Goal: Check status: Check status

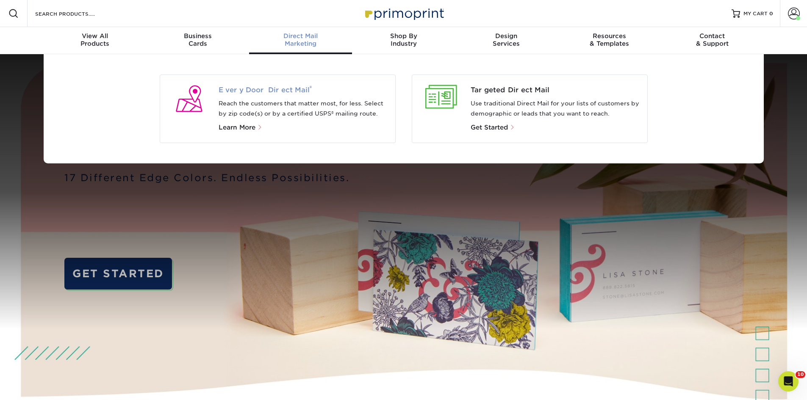
click at [262, 89] on span "Every Door Direct Mail ®" at bounding box center [303, 90] width 170 height 10
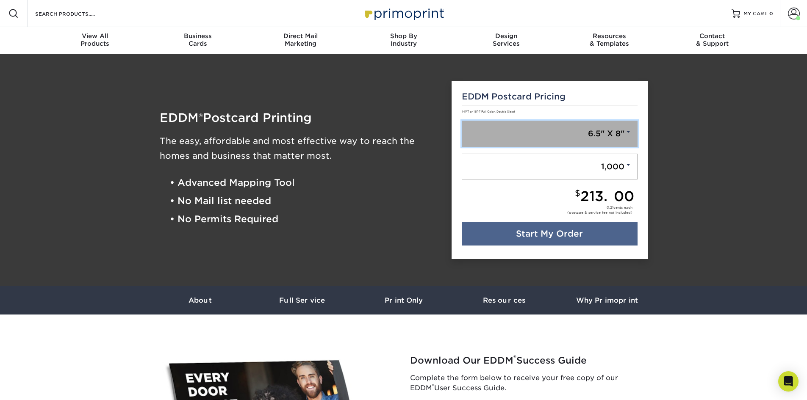
click at [547, 135] on link "6.5" X 8"" at bounding box center [549, 134] width 176 height 26
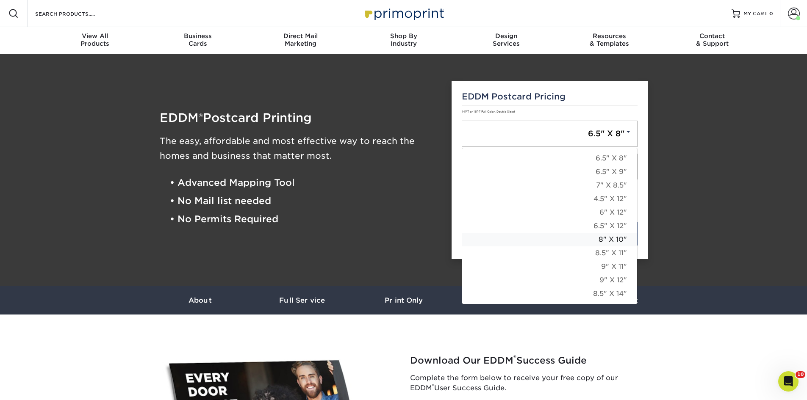
click at [602, 243] on link "8" X 10"" at bounding box center [549, 240] width 175 height 14
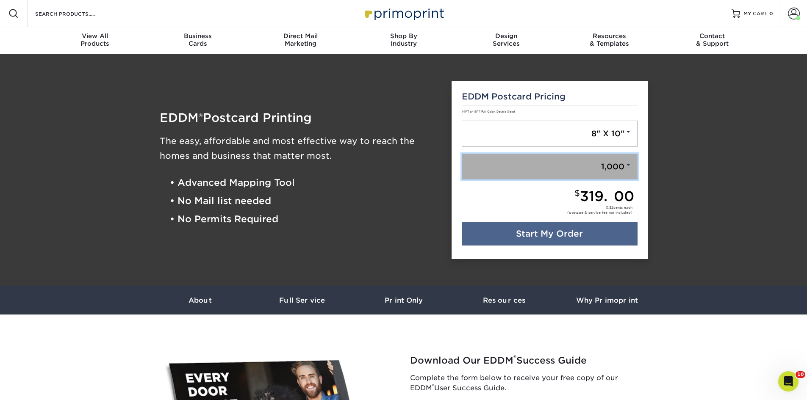
click at [609, 168] on link "1,000" at bounding box center [549, 167] width 176 height 26
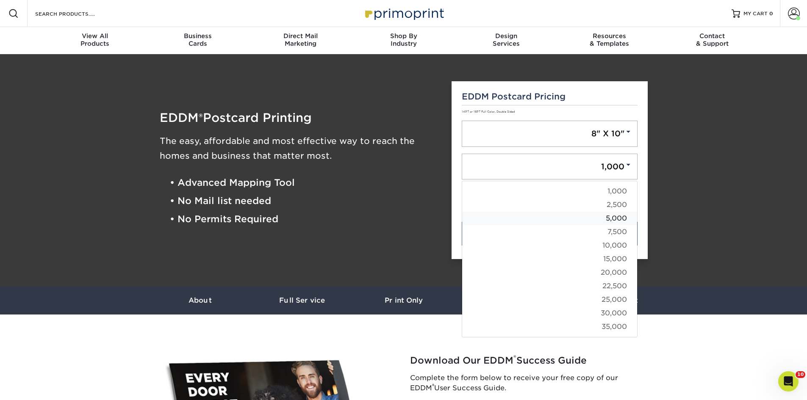
click at [616, 215] on link "5,000" at bounding box center [549, 219] width 175 height 14
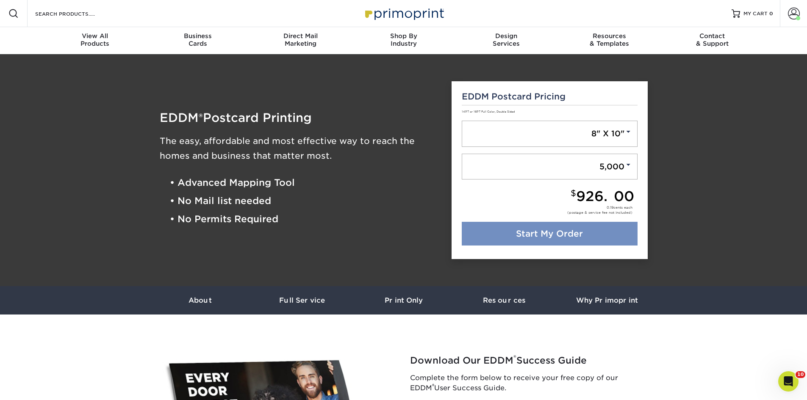
click at [607, 231] on link "Start My Order" at bounding box center [549, 234] width 176 height 24
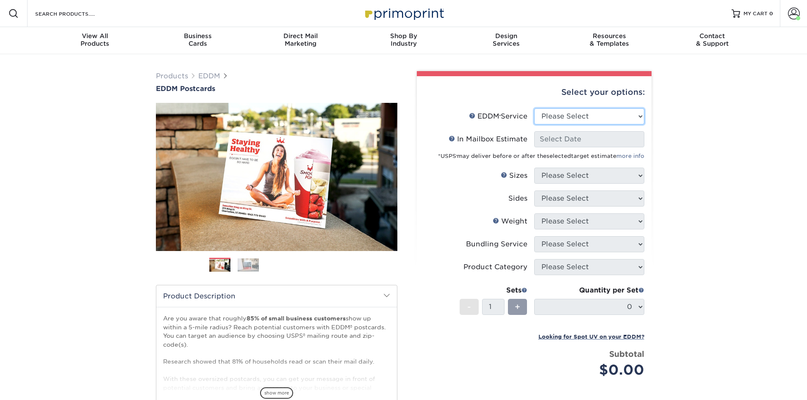
click at [615, 114] on select "Please Select Full Service Print Only" at bounding box center [589, 116] width 110 height 16
select select "full_service"
click at [534, 108] on select "Please Select Full Service Print Only" at bounding box center [589, 116] width 110 height 16
select select "-1"
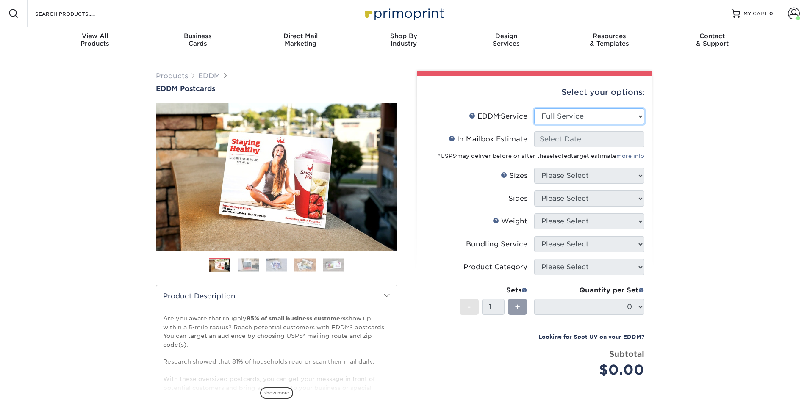
select select "-1"
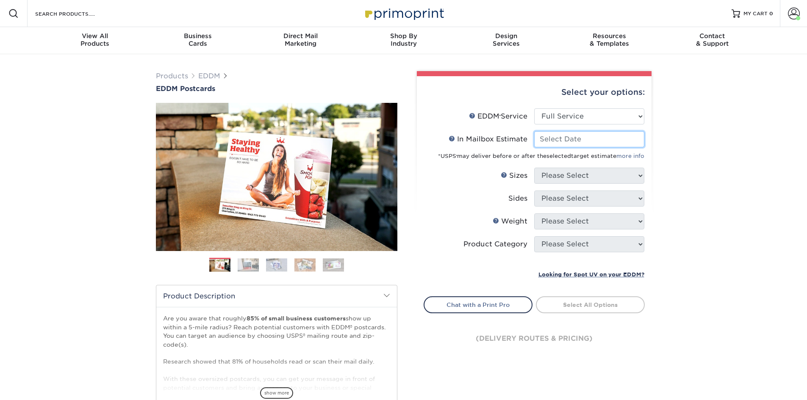
click at [600, 138] on input "In Mailbox Estimate Help In Mailbox Estimate" at bounding box center [589, 139] width 110 height 16
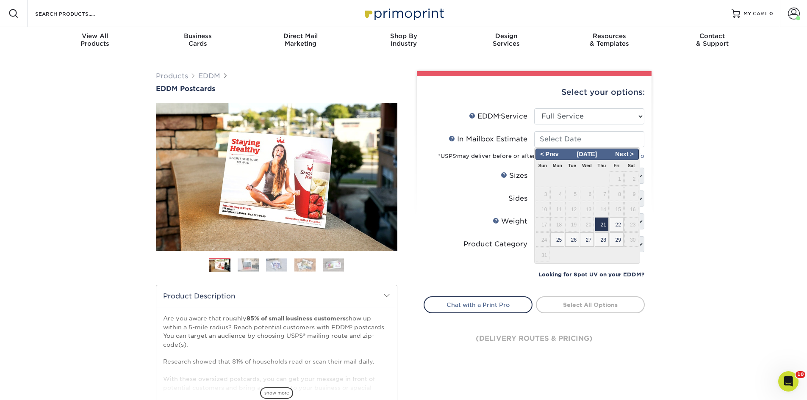
click at [691, 176] on div "Products EDDM EDDM Postcards Previous Next" at bounding box center [403, 280] width 807 height 452
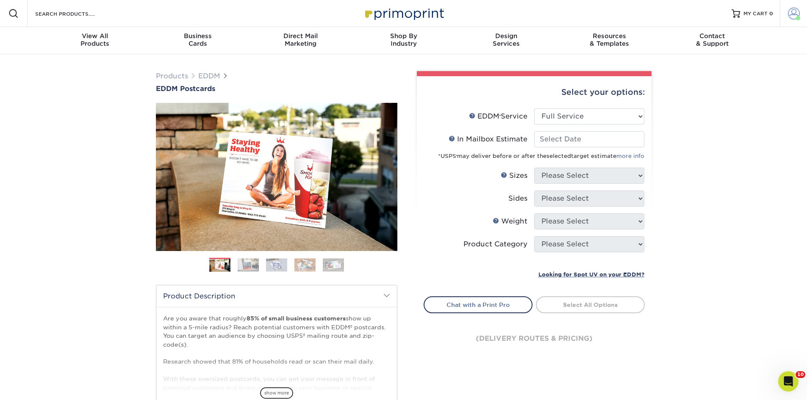
click at [791, 17] on span at bounding box center [793, 14] width 12 height 12
click at [715, 76] on link "Active Orders" at bounding box center [743, 81] width 106 height 11
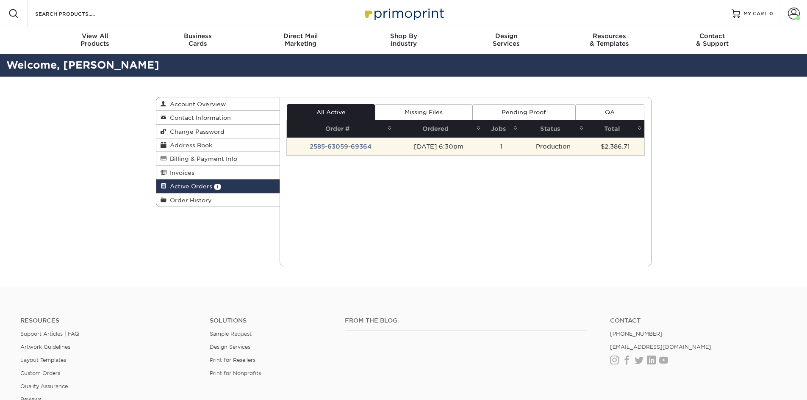
click at [334, 146] on td "2585-63059-69364" at bounding box center [341, 147] width 108 height 18
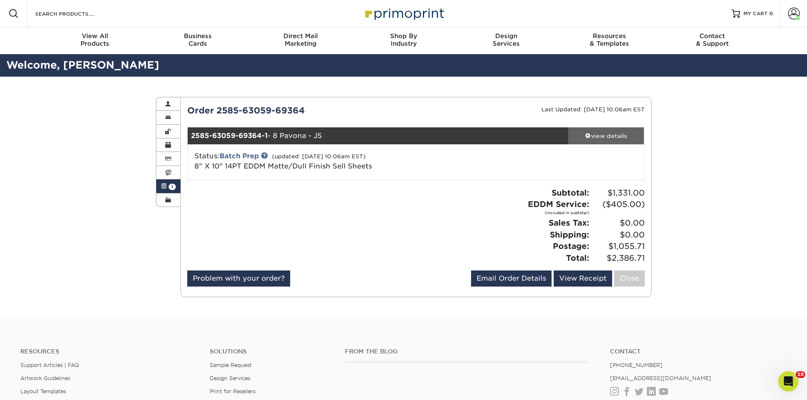
click at [612, 136] on div "view details" at bounding box center [606, 136] width 76 height 8
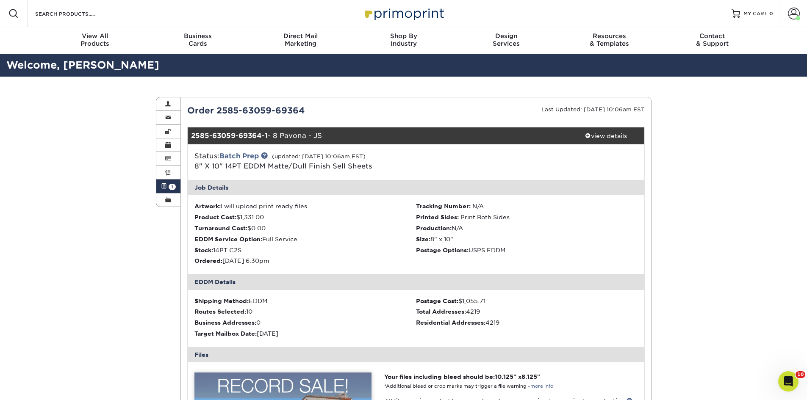
click at [788, 381] on icon "Open Intercom Messenger" at bounding box center [788, 382] width 14 height 14
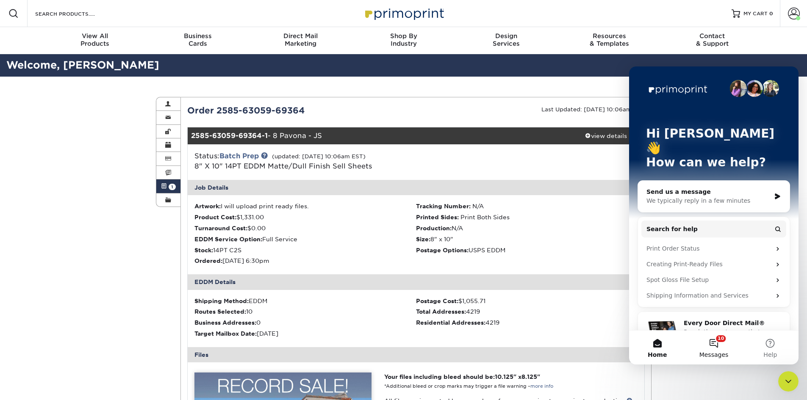
click at [715, 346] on button "10 Messages" at bounding box center [713, 348] width 56 height 34
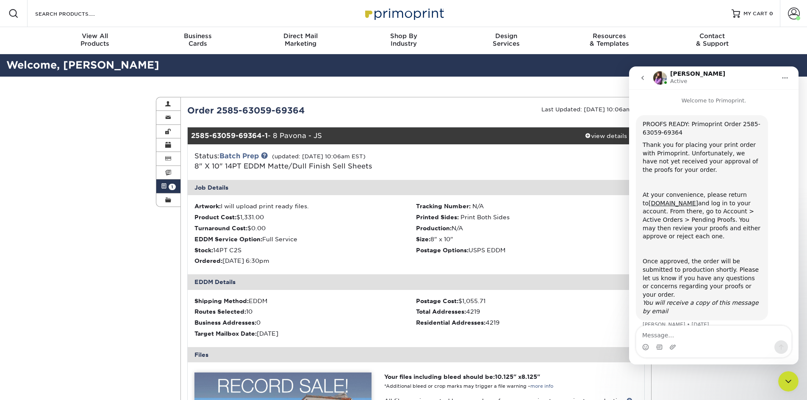
scroll to position [4, 0]
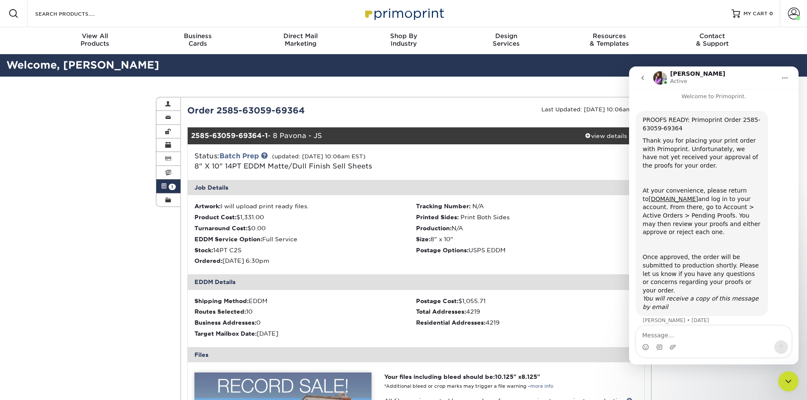
click at [788, 385] on icon "Close Intercom Messenger" at bounding box center [788, 381] width 10 height 10
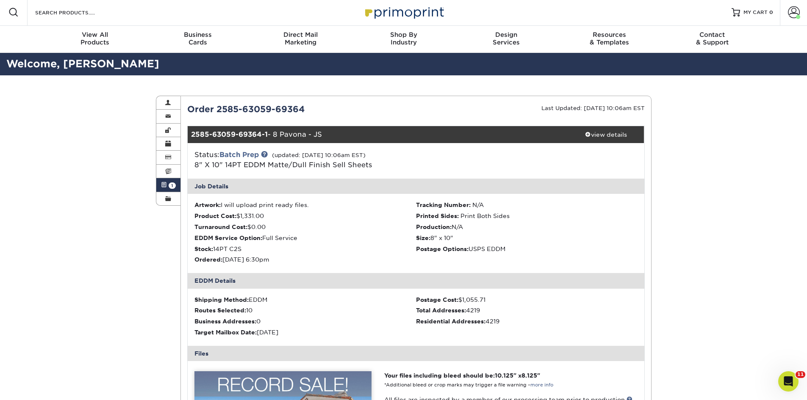
scroll to position [0, 0]
